Goal: Find specific page/section

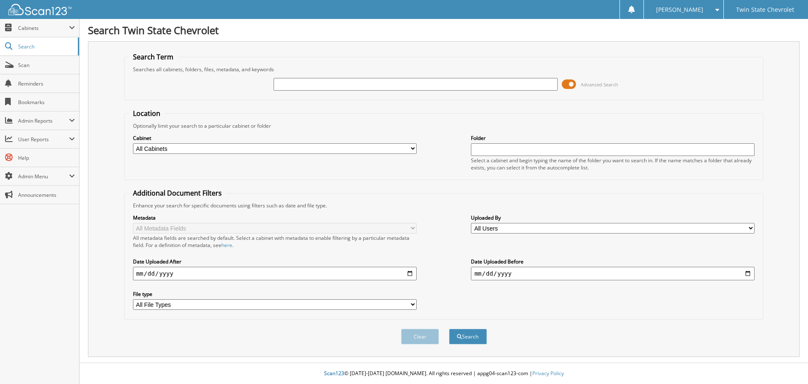
click at [573, 81] on span at bounding box center [569, 84] width 14 height 13
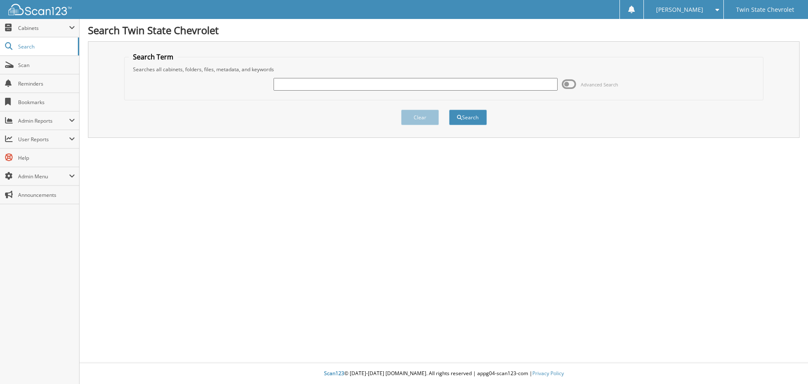
click at [483, 83] on input "text" at bounding box center [416, 84] width 284 height 13
type input "60027864"
click at [449, 109] on button "Search" at bounding box center [468, 117] width 38 height 16
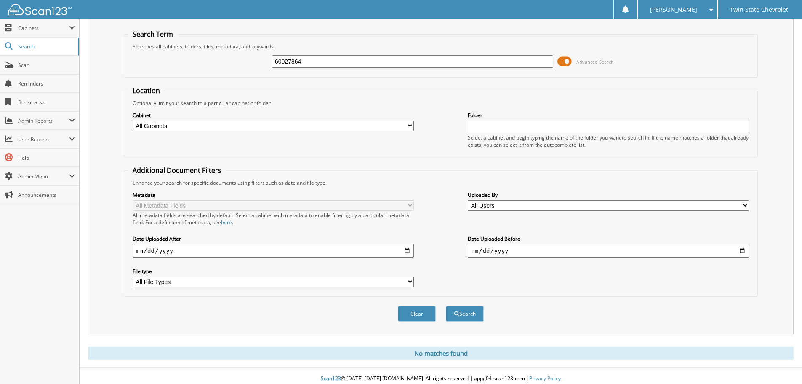
scroll to position [28, 0]
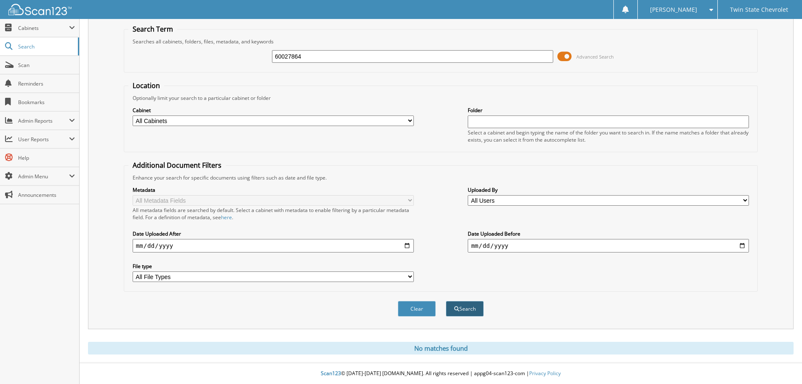
click at [472, 310] on button "Search" at bounding box center [465, 309] width 38 height 16
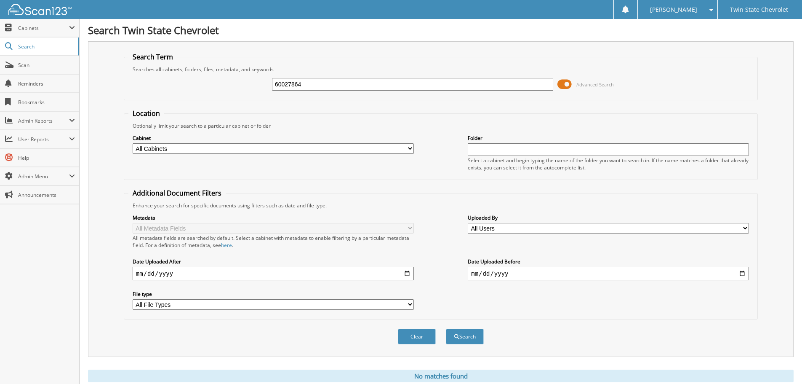
drag, startPoint x: 340, startPoint y: 86, endPoint x: 213, endPoint y: 90, distance: 126.4
click at [217, 90] on div "60027864 Advanced Search" at bounding box center [440, 84] width 625 height 23
type input "south carolina dept of revenue"
click at [446, 328] on button "Search" at bounding box center [465, 336] width 38 height 16
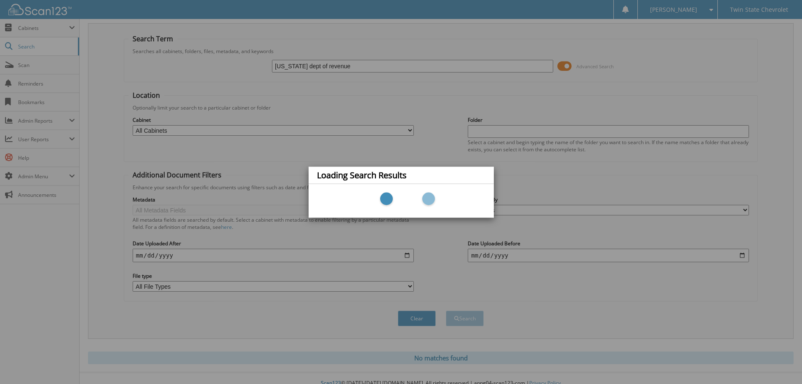
scroll to position [28, 0]
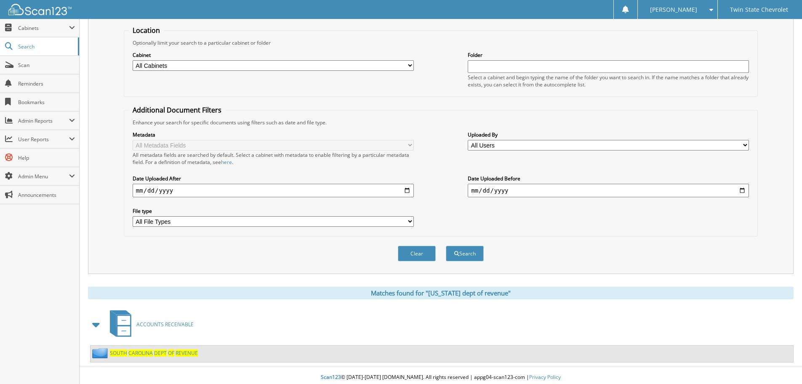
scroll to position [87, 0]
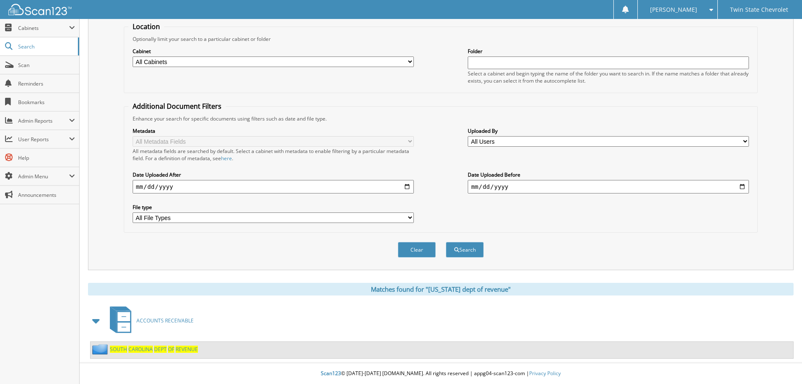
click at [111, 352] on span "SOUTH" at bounding box center [118, 348] width 17 height 7
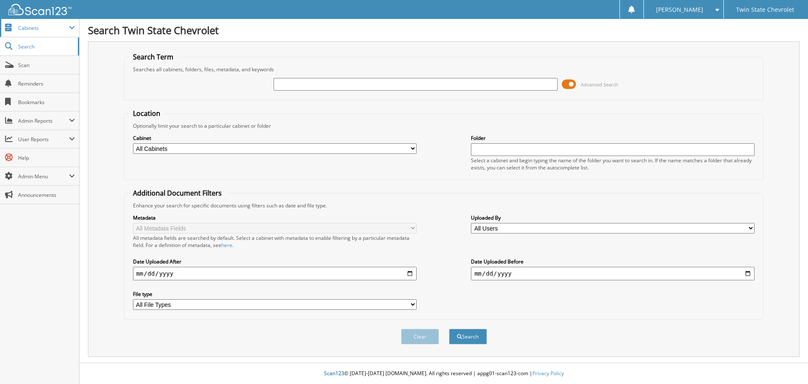
click at [24, 30] on span "Cabinets" at bounding box center [43, 27] width 51 height 7
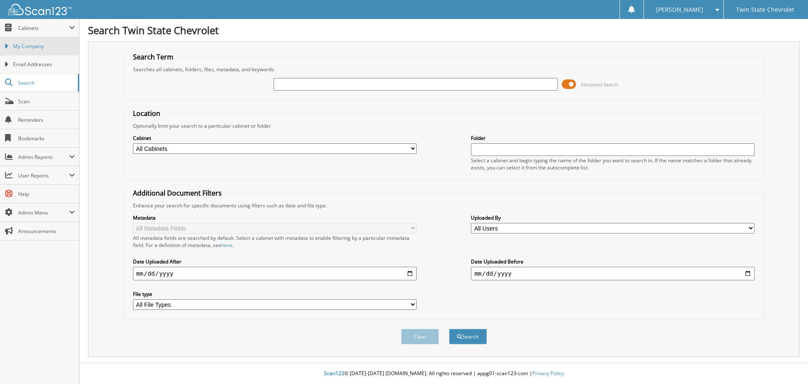
click at [31, 49] on span "My Company" at bounding box center [44, 47] width 62 height 8
